Goal: Information Seeking & Learning: Learn about a topic

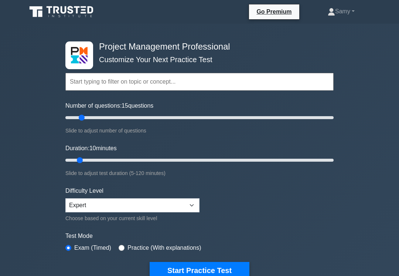
type input "15"
click at [224, 273] on button "Start Practice Test" at bounding box center [200, 270] width 100 height 17
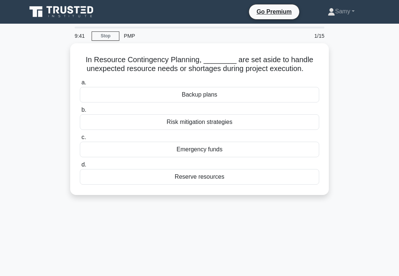
click at [204, 184] on div "Reserve resources" at bounding box center [199, 177] width 239 height 16
click at [80, 167] on input "d. Reserve resources" at bounding box center [80, 164] width 0 height 5
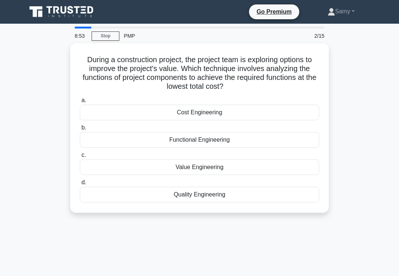
click at [221, 110] on div "Cost Engineering" at bounding box center [199, 113] width 239 height 16
click at [80, 103] on input "a. Cost Engineering" at bounding box center [80, 100] width 0 height 5
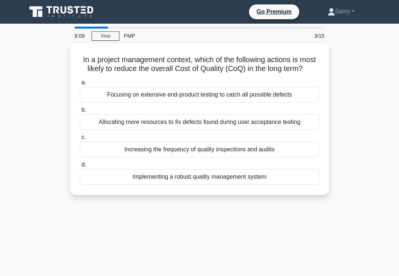
click at [183, 181] on div "Implementing a robust quality management system" at bounding box center [199, 177] width 239 height 16
click at [80, 167] on input "d. Implementing a robust quality management system" at bounding box center [80, 164] width 0 height 5
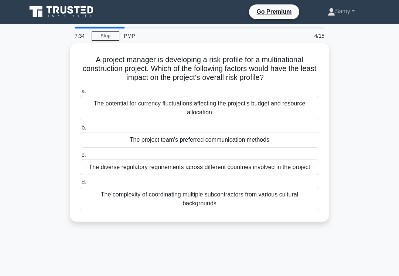
click at [99, 136] on div "The project team's preferred communication methods" at bounding box center [199, 140] width 239 height 16
click at [80, 130] on input "b. The project team's preferred communication methods" at bounding box center [80, 127] width 0 height 5
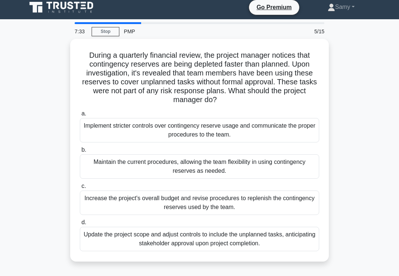
scroll to position [6, 0]
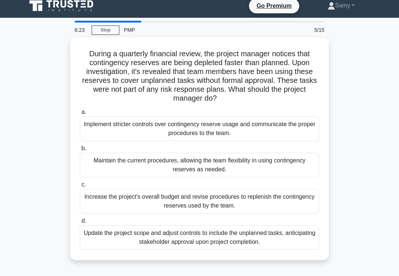
click at [242, 130] on div "Implement stricter controls over contingency reserve usage and communicate the …" at bounding box center [199, 128] width 239 height 24
click at [80, 115] on input "a. Implement stricter controls over contingency reserve usage and communicate t…" at bounding box center [80, 112] width 0 height 5
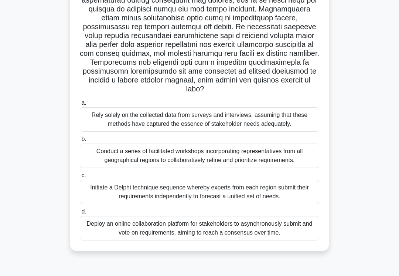
scroll to position [114, 0]
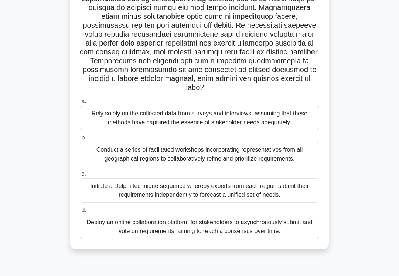
click at [209, 166] on div "Conduct a series of facilitated workshops incorporating representatives from al…" at bounding box center [199, 154] width 239 height 24
click at [80, 140] on input "b. Conduct a series of facilitated workshops incorporating representatives from…" at bounding box center [80, 137] width 0 height 5
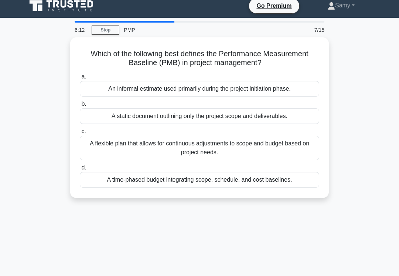
scroll to position [0, 0]
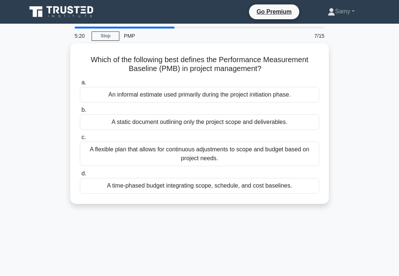
click at [376, 44] on div "Which of the following best defines the Performance Measurement Baseline (PMB) …" at bounding box center [199, 127] width 355 height 169
click at [212, 157] on div "A flexible plan that allows for continuous adjustments to scope and budget base…" at bounding box center [199, 154] width 239 height 24
click at [80, 140] on input "c. A flexible plan that allows for continuous adjustments to scope and budget b…" at bounding box center [80, 137] width 0 height 5
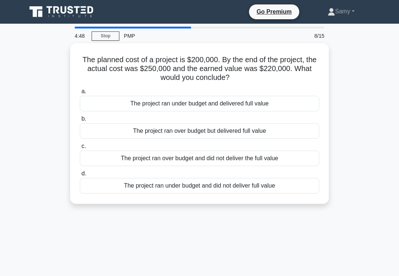
click at [186, 158] on div "The project ran over budget and did not deliver the full value" at bounding box center [199, 158] width 239 height 16
click at [80, 149] on input "c. The project ran over budget and did not deliver the full value" at bounding box center [80, 146] width 0 height 5
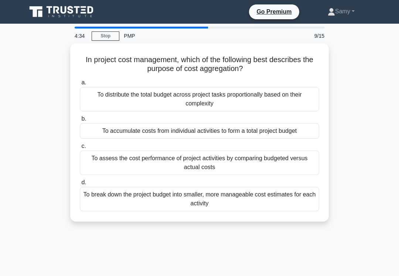
click at [209, 166] on div "To assess the cost performance of project activities by comparing budgeted vers…" at bounding box center [199, 162] width 239 height 24
click at [80, 149] on input "c. To assess the cost performance of project activities by comparing budgeted v…" at bounding box center [80, 146] width 0 height 5
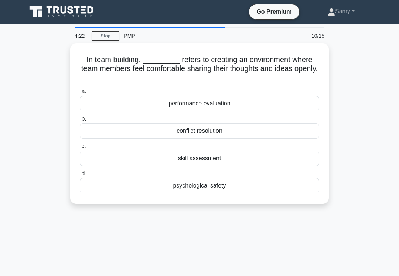
click at [244, 185] on div "psychological safety" at bounding box center [199, 186] width 239 height 16
click at [80, 176] on input "d. psychological safety" at bounding box center [80, 173] width 0 height 5
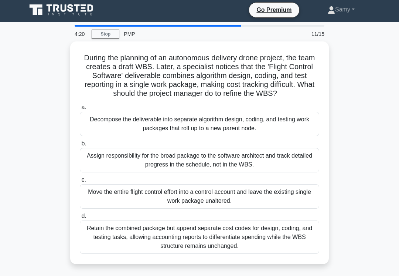
scroll to position [13, 0]
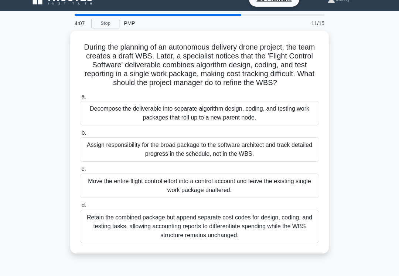
click at [263, 123] on div "Decompose the deliverable into separate algorithm design, coding, and testing w…" at bounding box center [199, 113] width 239 height 24
click at [80, 99] on input "a. Decompose the deliverable into separate algorithm design, coding, and testin…" at bounding box center [80, 96] width 0 height 5
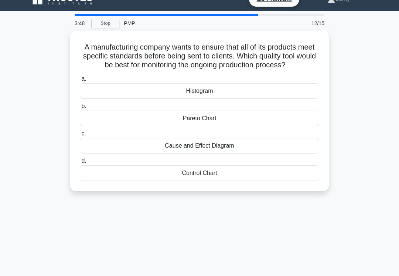
click at [231, 176] on div "Control Chart" at bounding box center [199, 173] width 239 height 16
click at [80, 163] on input "d. Control Chart" at bounding box center [80, 161] width 0 height 5
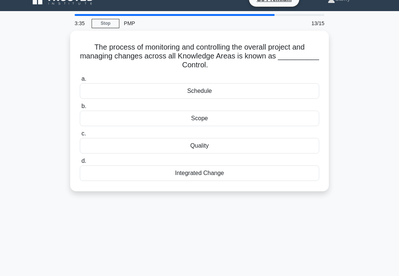
click at [235, 173] on div "Integrated Change" at bounding box center [199, 173] width 239 height 16
click at [80, 163] on input "d. Integrated Change" at bounding box center [80, 161] width 0 height 5
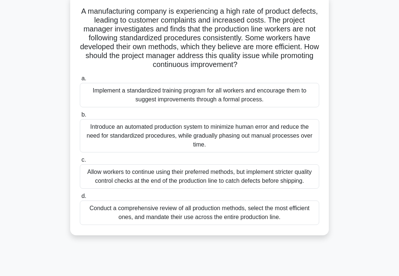
scroll to position [49, 0]
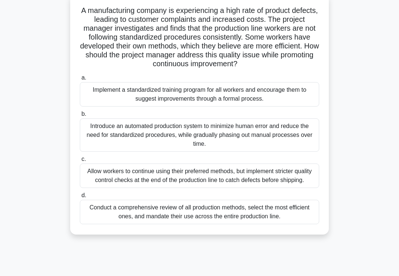
click at [257, 224] on div "Conduct a comprehensive review of all production methods, select the most effic…" at bounding box center [199, 212] width 239 height 24
click at [80, 198] on input "d. Conduct a comprehensive review of all production methods, select the most ef…" at bounding box center [80, 195] width 0 height 5
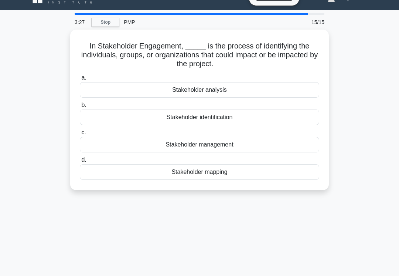
scroll to position [0, 0]
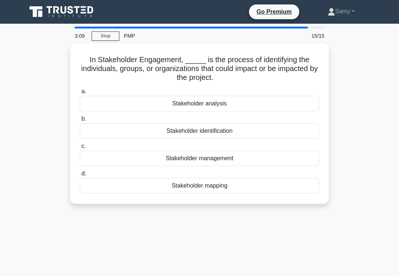
click at [248, 134] on div "Stakeholder identification" at bounding box center [199, 131] width 239 height 16
click at [80, 121] on input "b. Stakeholder identification" at bounding box center [80, 118] width 0 height 5
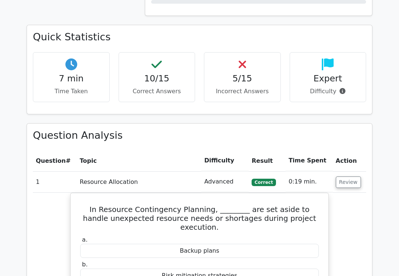
scroll to position [568, 0]
click at [353, 177] on button "Review" at bounding box center [348, 182] width 25 height 11
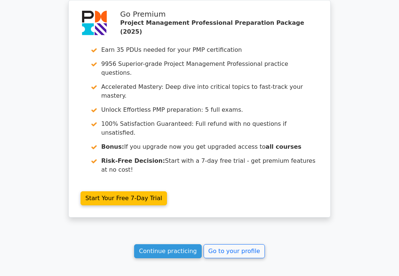
scroll to position [1121, 0]
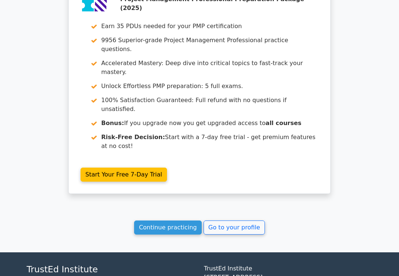
click at [250, 220] on link "Go to your profile" at bounding box center [234, 227] width 61 height 14
